Goal: Entertainment & Leisure: Consume media (video, audio)

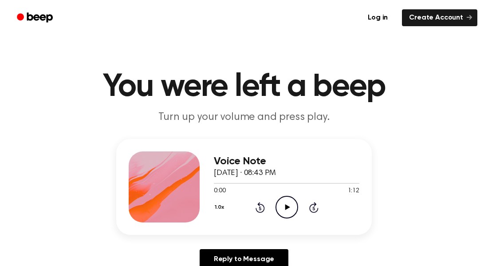
click at [283, 208] on icon "Play Audio" at bounding box center [286, 207] width 23 height 23
click at [288, 213] on icon "Play Audio" at bounding box center [286, 207] width 23 height 23
click at [350, 8] on ul "Log in Create Account" at bounding box center [272, 18] width 409 height 20
click at [285, 208] on icon "Play Audio" at bounding box center [286, 207] width 23 height 23
